Goal: Information Seeking & Learning: Learn about a topic

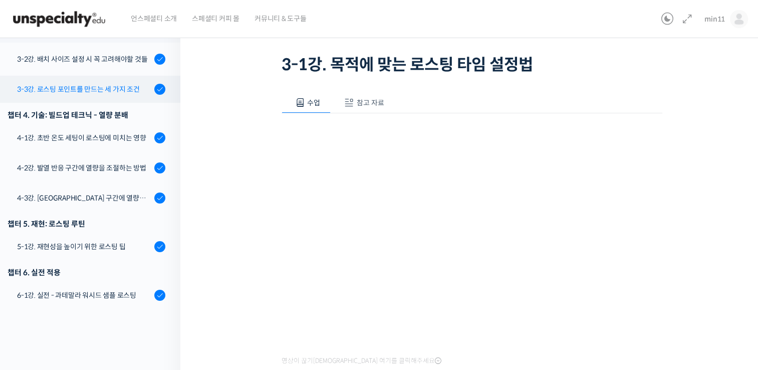
click at [103, 84] on div "3-3강. 로스팅 포인트를 만드는 세 가지 조건" at bounding box center [84, 89] width 134 height 11
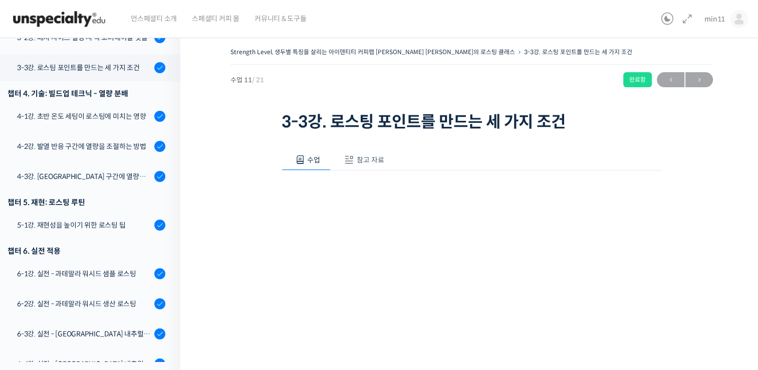
click at [87, 21] on img at bounding box center [59, 19] width 98 height 30
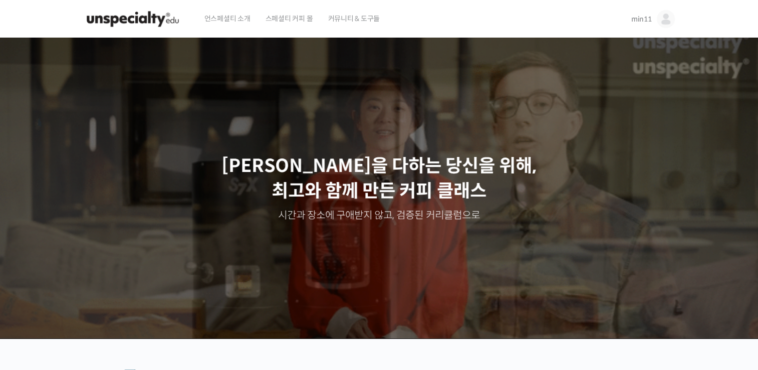
click at [642, 15] on span "min11" at bounding box center [641, 19] width 21 height 9
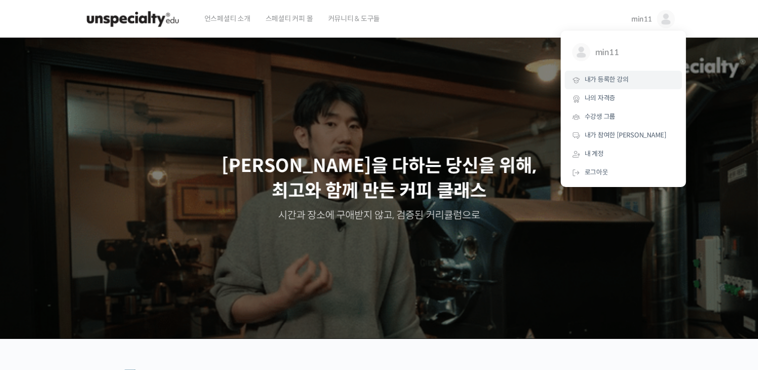
click at [607, 73] on link "내가 등록한 강의" at bounding box center [622, 80] width 117 height 19
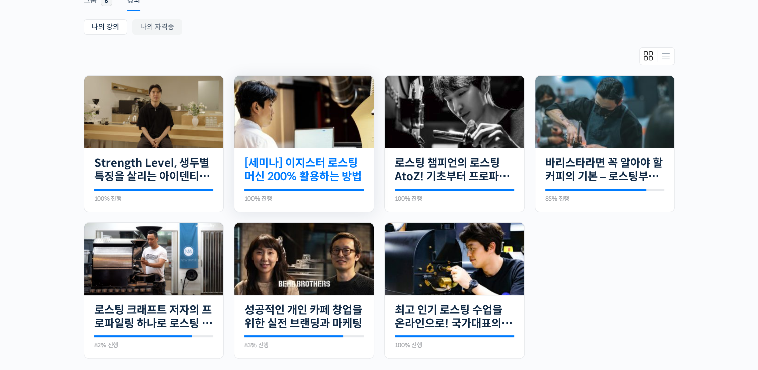
click at [340, 174] on link "[세미나] 이지스터 로스팅 머신 200% 활용하는 방법" at bounding box center [303, 170] width 119 height 28
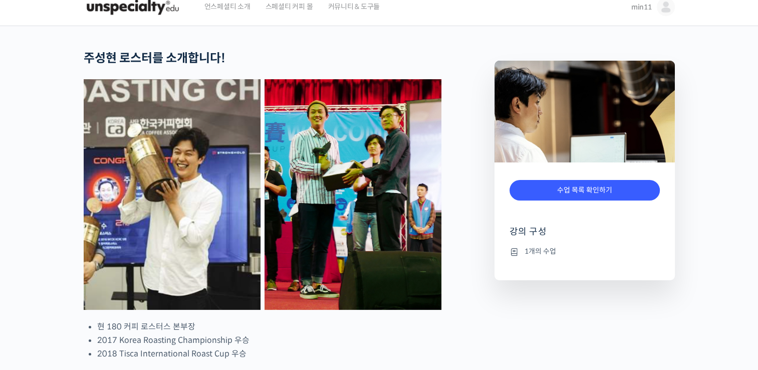
scroll to position [14, 0]
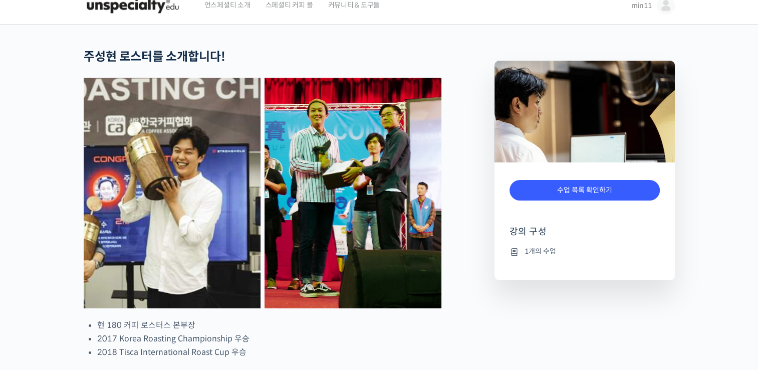
click at [553, 205] on div "완료함" at bounding box center [584, 207] width 150 height 15
click at [564, 187] on link "수업 목록 확인하기" at bounding box center [584, 190] width 150 height 21
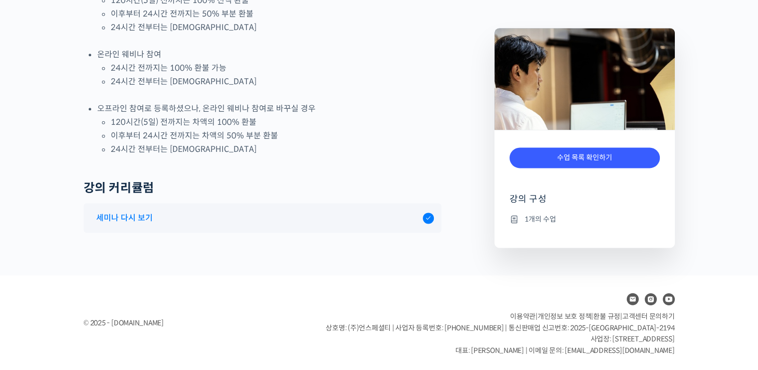
click at [402, 218] on div "세미나 다시 보기" at bounding box center [256, 218] width 331 height 14
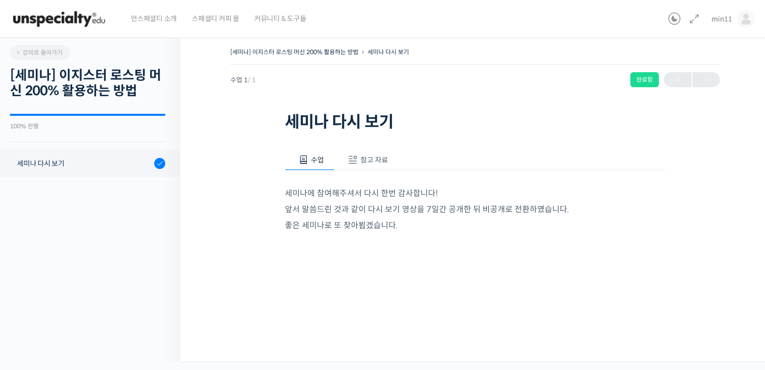
click at [363, 160] on span "참고 자료" at bounding box center [375, 159] width 28 height 9
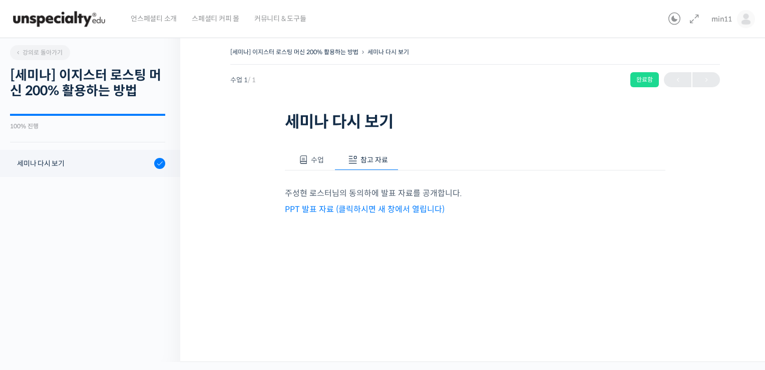
click at [342, 205] on link "PPT 발표 자료 (클릭하시면 새 창에서 열립니다)" at bounding box center [365, 209] width 160 height 11
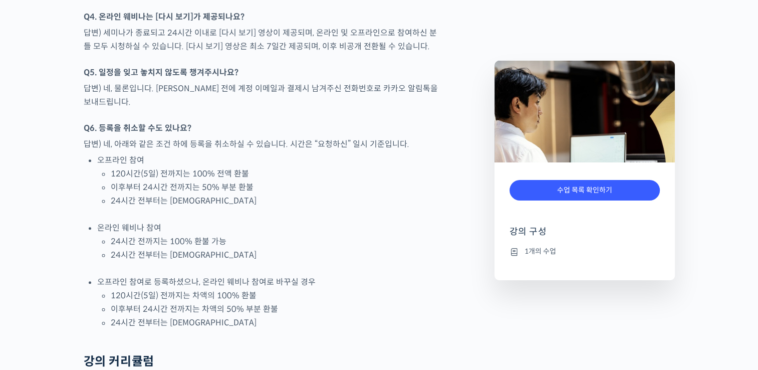
scroll to position [1106, 0]
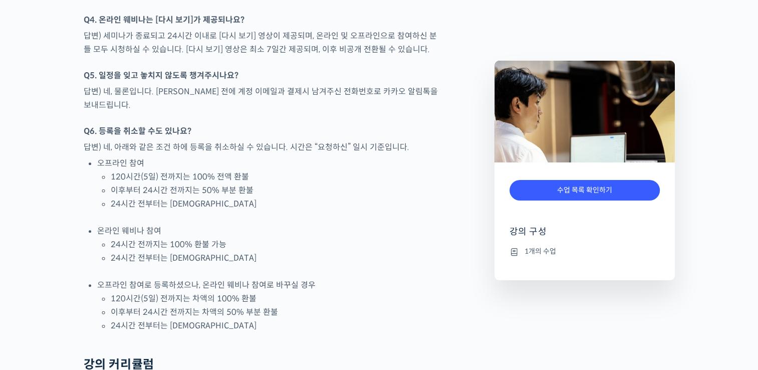
scroll to position [14, 0]
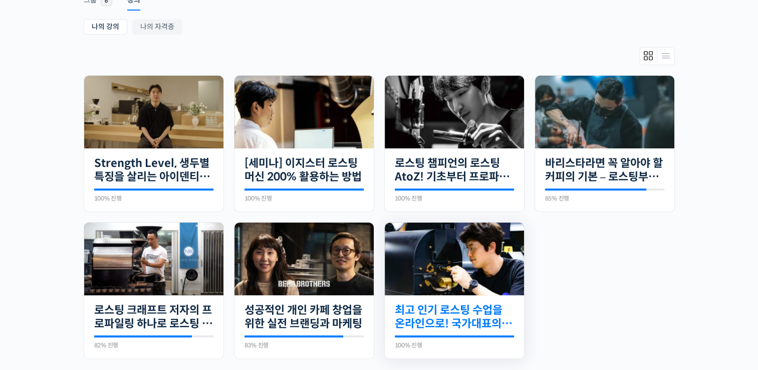
click at [477, 319] on link "최고 인기 로스팅 수업을 온라인으로! 국가대표의 로스팅 클래스" at bounding box center [454, 317] width 119 height 28
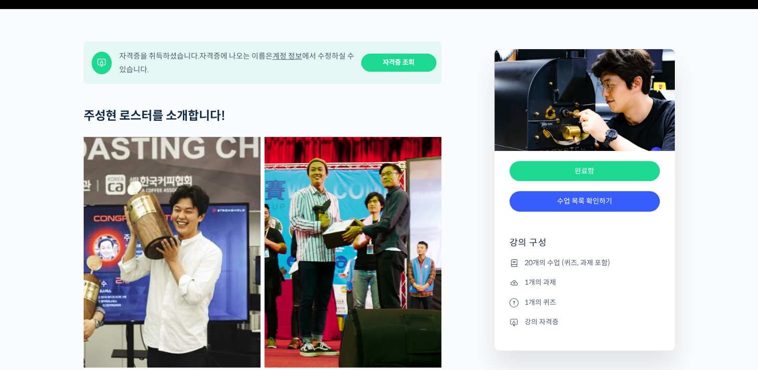
scroll to position [380, 0]
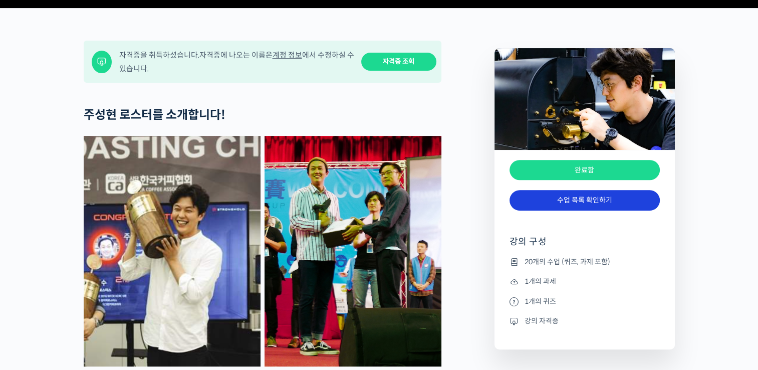
click at [595, 210] on link "수업 목록 확인하기" at bounding box center [584, 200] width 150 height 21
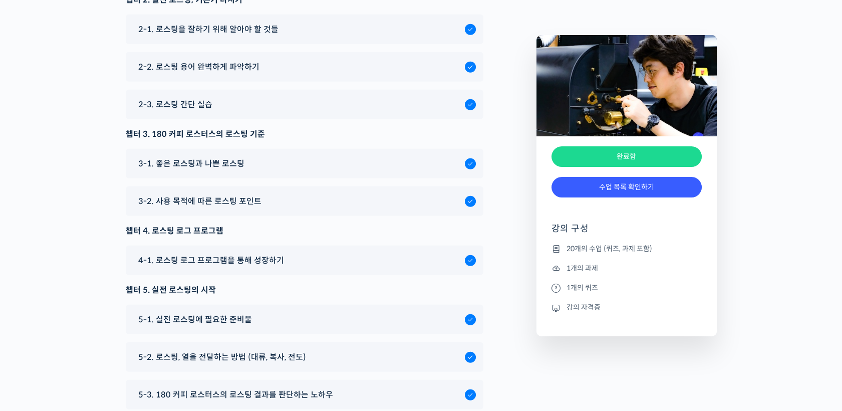
scroll to position [4864, 0]
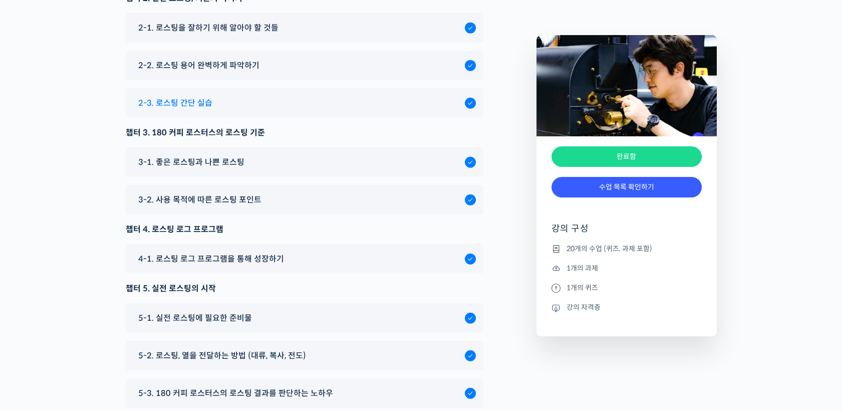
click at [374, 110] on div "2-3. 로스팅 간단 실습" at bounding box center [298, 103] width 331 height 14
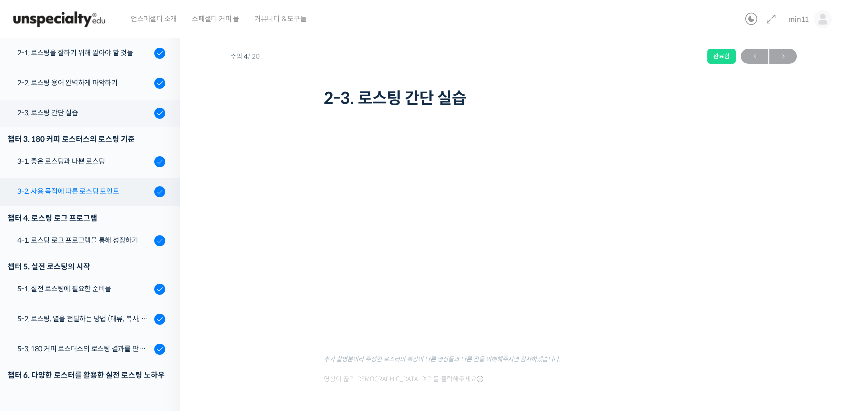
scroll to position [256, 0]
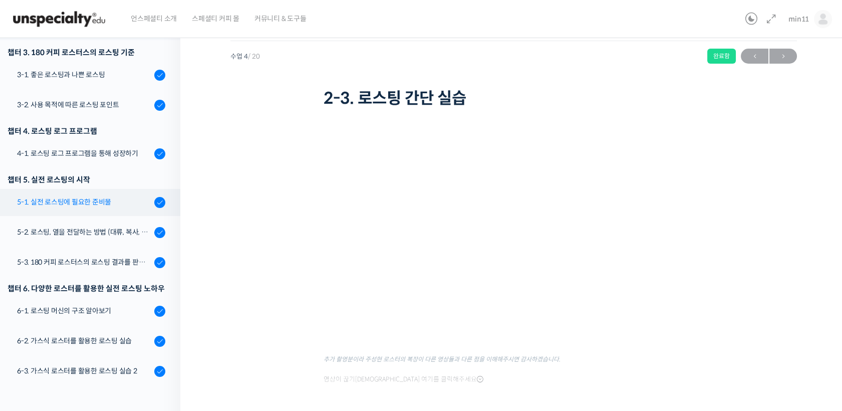
click at [110, 199] on div "5-1. 실전 로스팅에 필요한 준비물" at bounding box center [84, 201] width 134 height 11
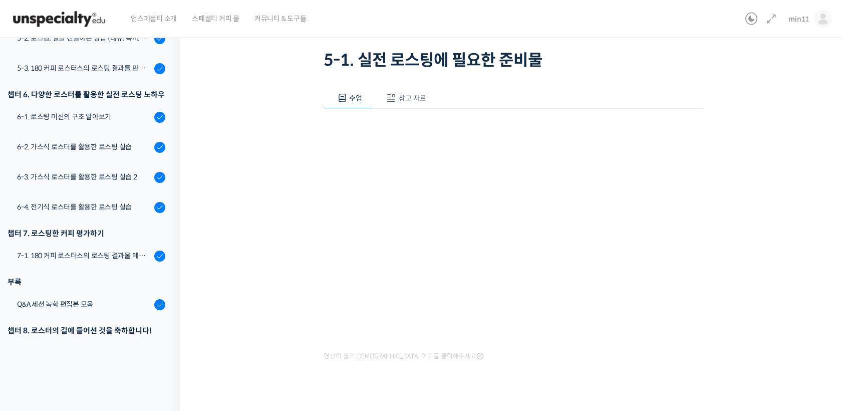
scroll to position [67, 0]
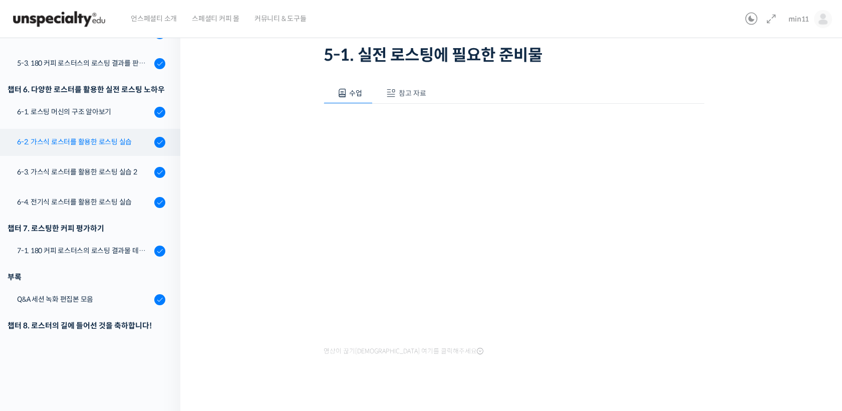
click at [113, 149] on link "6-2. 가스식 로스터를 활용한 로스팅 실습" at bounding box center [87, 142] width 185 height 27
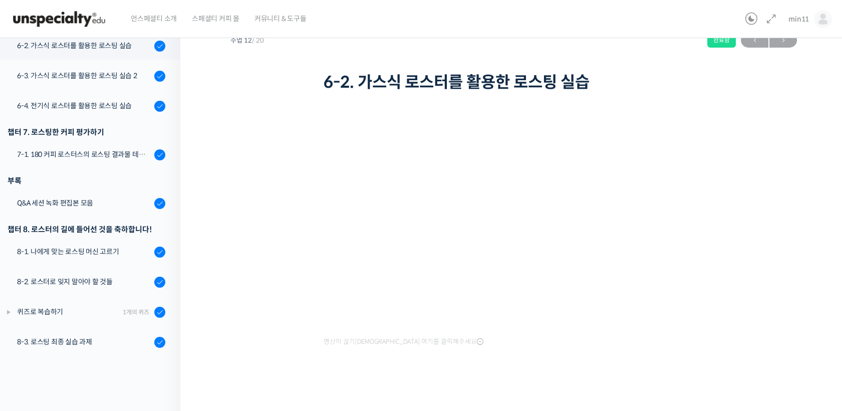
scroll to position [465, 0]
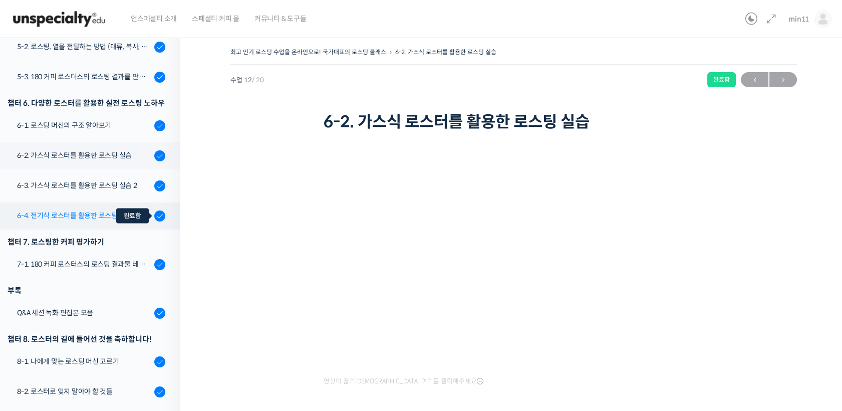
click at [154, 214] on div at bounding box center [159, 216] width 11 height 12
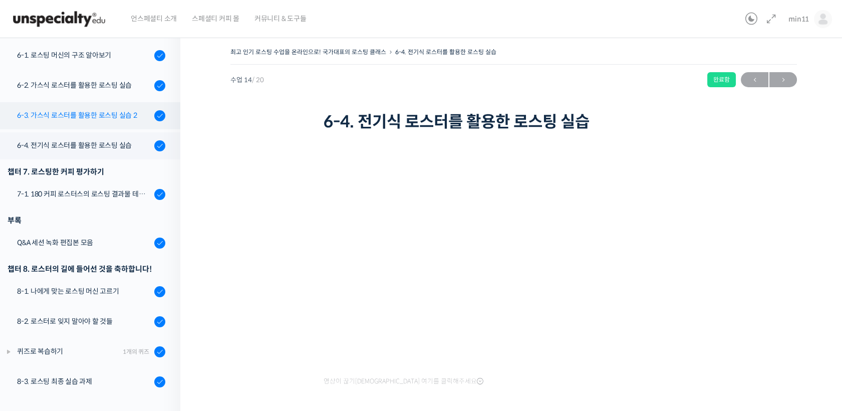
click at [119, 113] on div "6-3. 가스식 로스터를 활용한 로스팅 실습 2" at bounding box center [84, 115] width 134 height 11
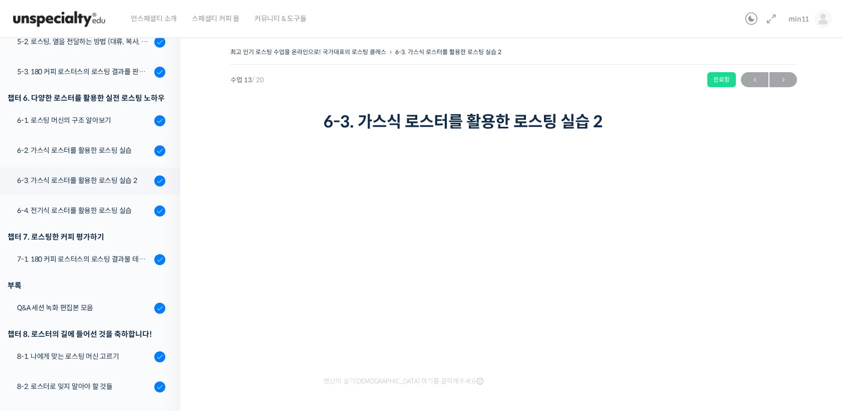
scroll to position [451, 0]
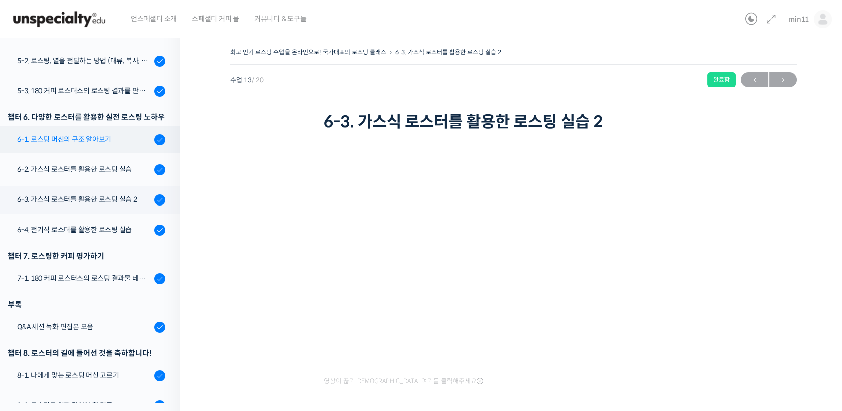
click at [122, 135] on div "6-1. 로스팅 머신의 구조 알아보기" at bounding box center [84, 139] width 134 height 11
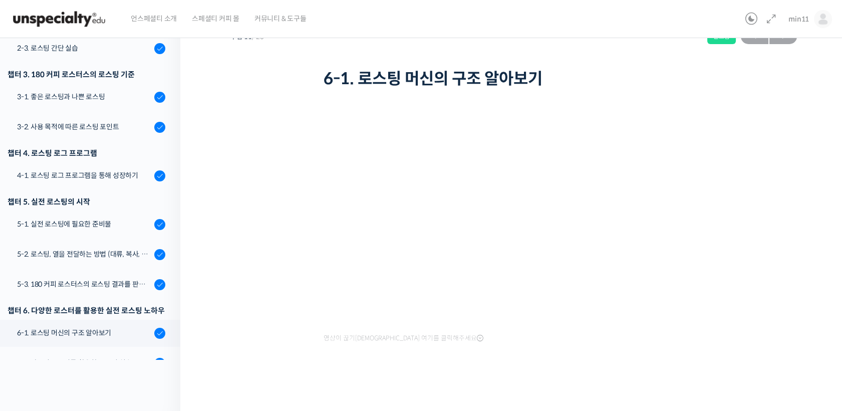
scroll to position [217, 0]
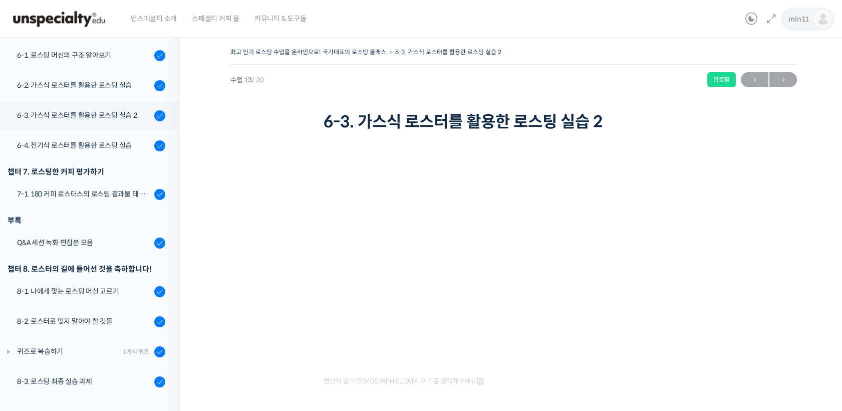
click at [806, 19] on span "min11" at bounding box center [798, 19] width 21 height 9
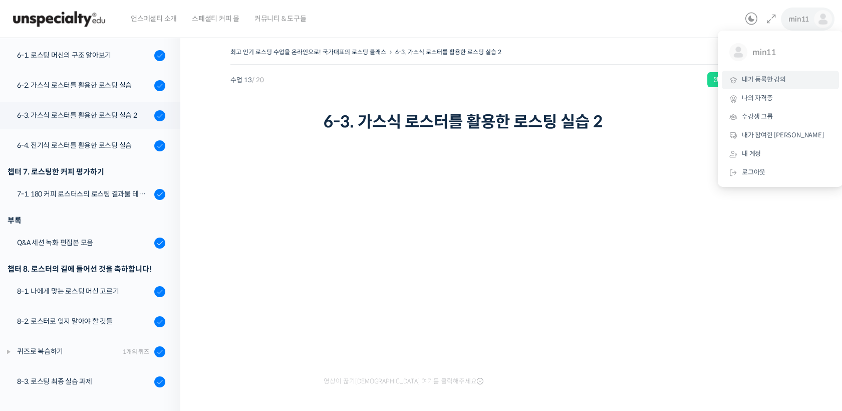
click at [758, 82] on span "내가 등록한 강의" at bounding box center [764, 79] width 44 height 9
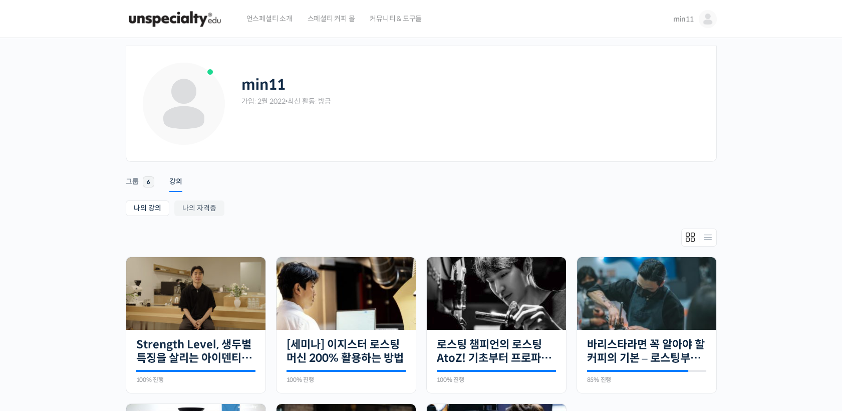
scroll to position [64, 0]
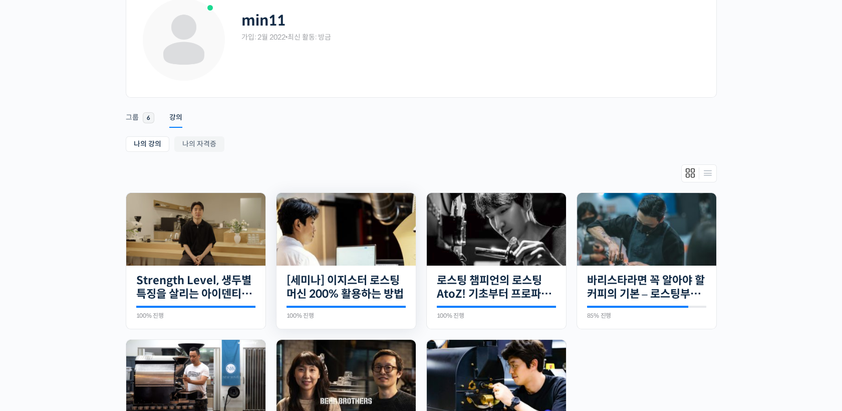
click at [331, 215] on img at bounding box center [345, 229] width 139 height 73
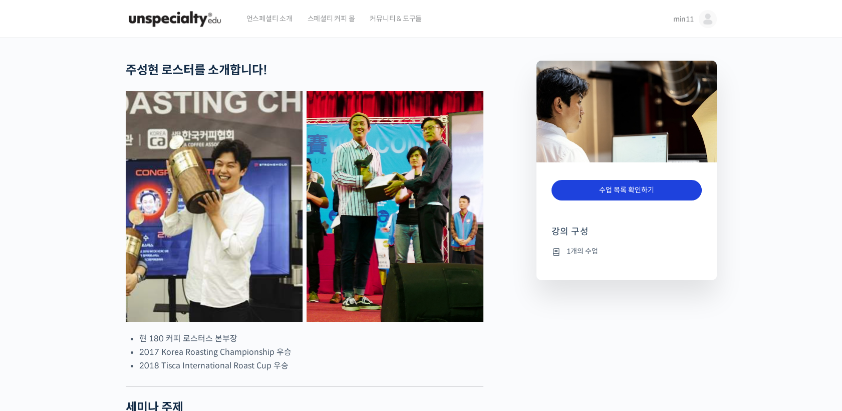
click at [640, 195] on link "수업 목록 확인하기" at bounding box center [626, 190] width 150 height 21
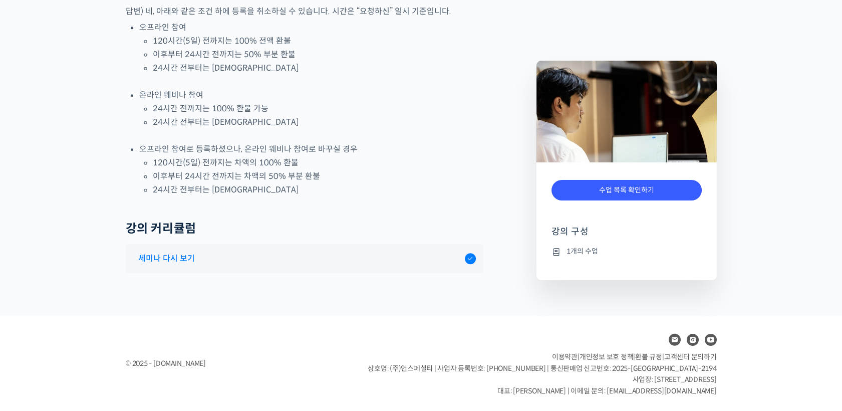
click at [320, 251] on div "세미나 다시 보기" at bounding box center [298, 258] width 331 height 14
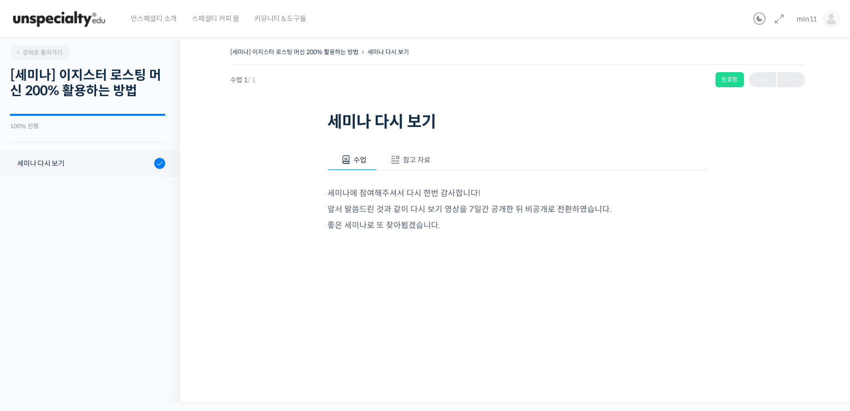
click at [426, 159] on span "참고 자료" at bounding box center [417, 159] width 28 height 9
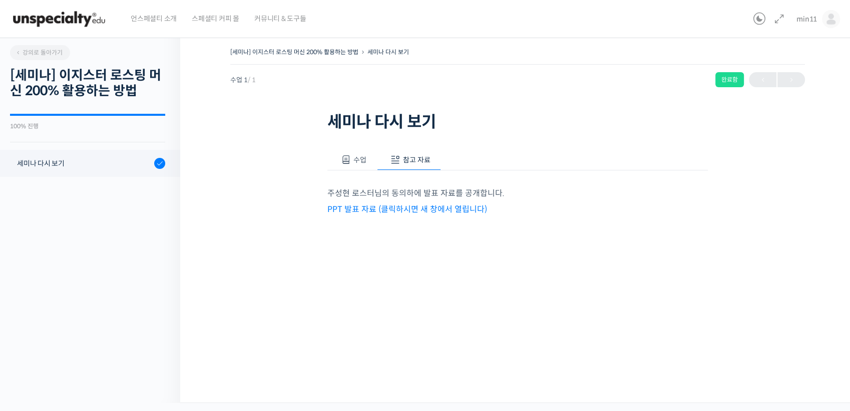
drag, startPoint x: 412, startPoint y: 215, endPoint x: 435, endPoint y: 218, distance: 23.2
click at [435, 218] on div "수업 참고 자료 세미나에 참여해주셔서 다시 한번 감사합니다! 앞서 말씀드린 것과 같이 다시 보기 영상을 7일간 공개한 뒤 비공개로 전환하였습니…" at bounding box center [517, 198] width 381 height 128
click at [446, 213] on link "PPT 발표 자료 (클릭하시면 새 창에서 열립니다)" at bounding box center [407, 209] width 160 height 11
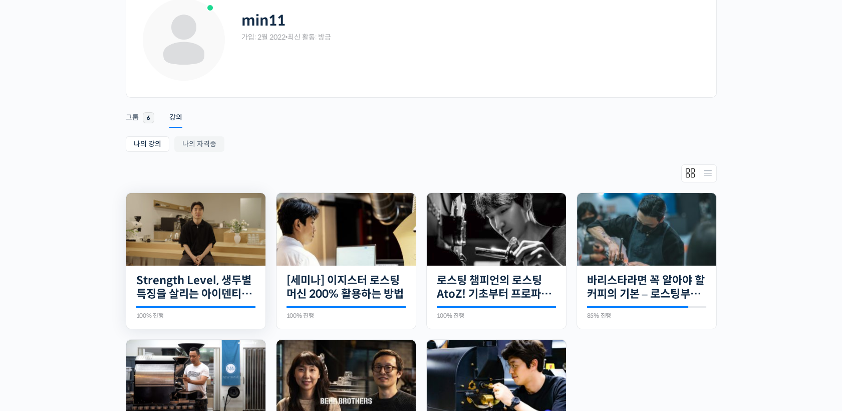
click at [185, 227] on img at bounding box center [195, 229] width 139 height 73
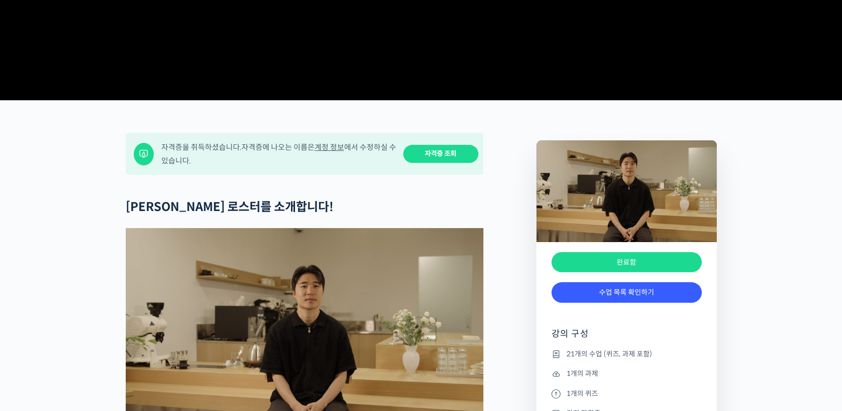
scroll to position [292, 0]
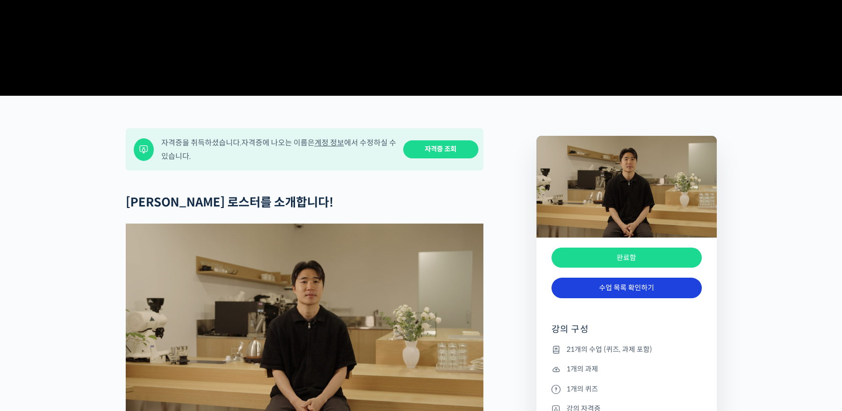
click at [628, 298] on link "수업 목록 확인하기" at bounding box center [626, 287] width 150 height 21
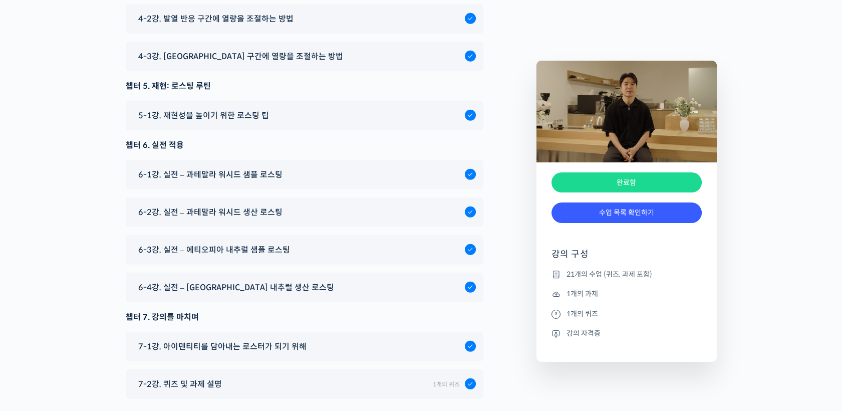
scroll to position [5860, 0]
click at [241, 205] on span "6-2강. 실전 – 과테말라 워시드 생산 로스팅" at bounding box center [210, 212] width 144 height 14
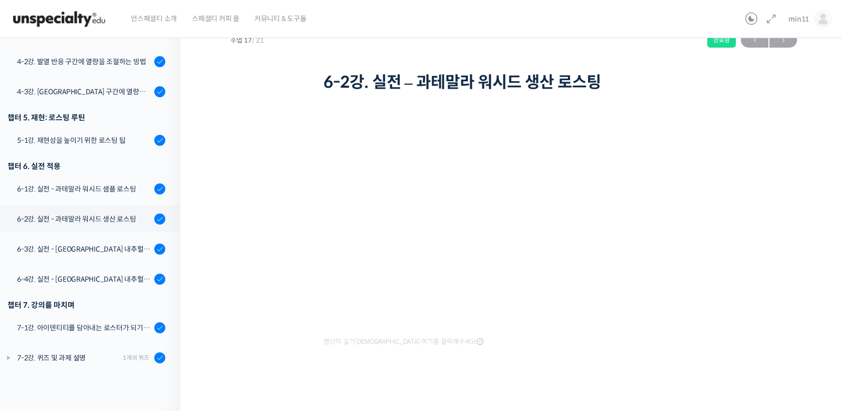
scroll to position [474, 0]
